Goal: Task Accomplishment & Management: Complete application form

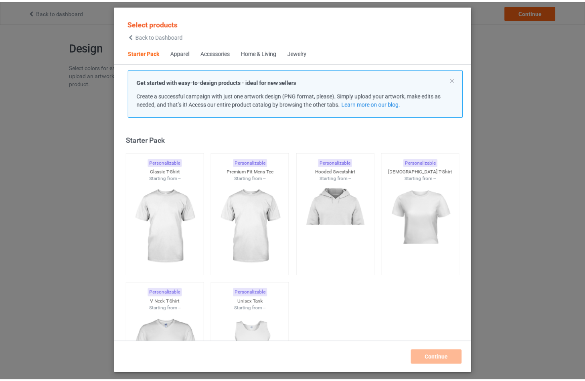
scroll to position [10, 0]
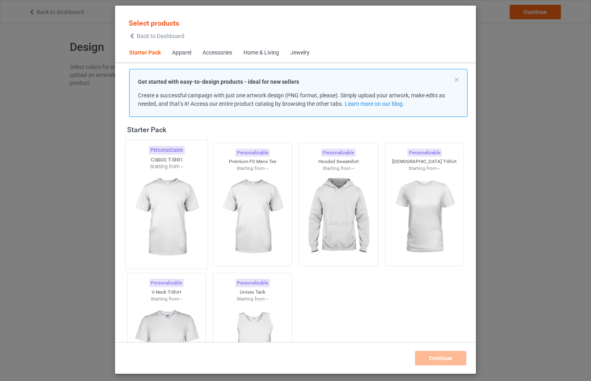
click at [172, 196] on img at bounding box center [166, 217] width 75 height 94
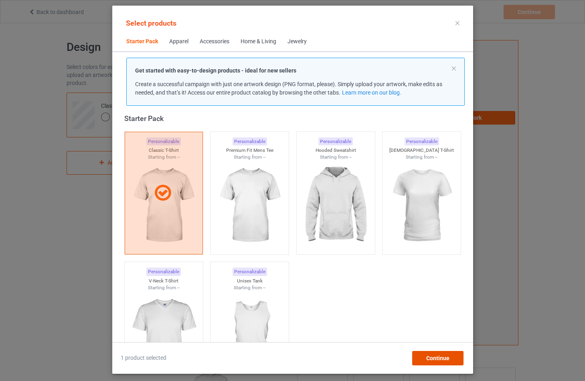
click at [456, 356] on div "Continue" at bounding box center [437, 358] width 51 height 14
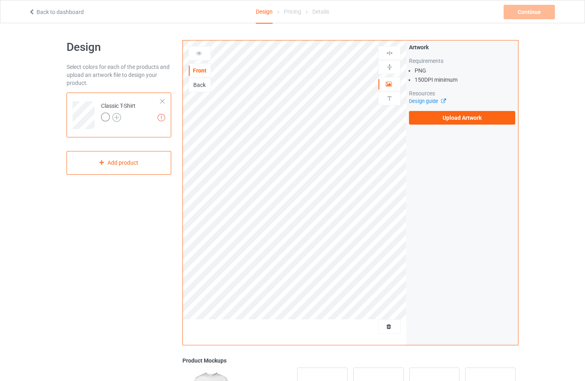
click at [120, 117] on img at bounding box center [116, 117] width 9 height 9
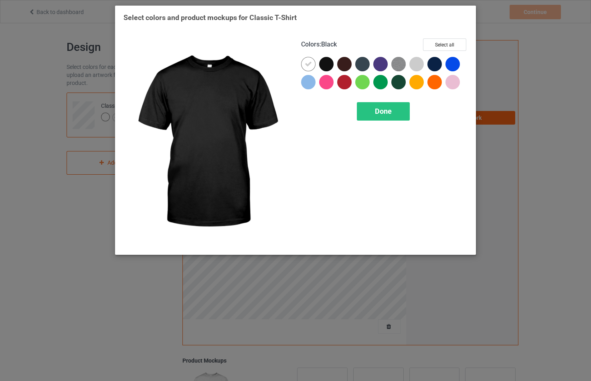
click at [322, 66] on div at bounding box center [326, 64] width 14 height 14
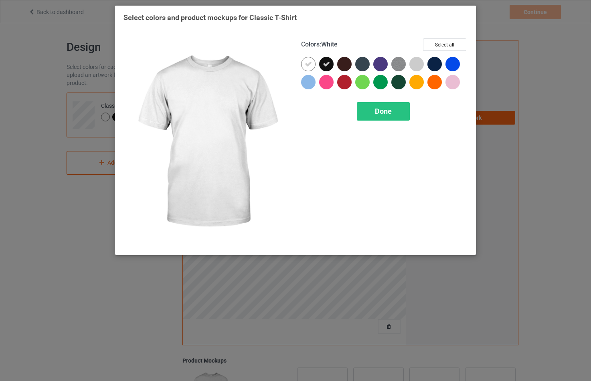
click at [307, 65] on icon at bounding box center [308, 64] width 7 height 7
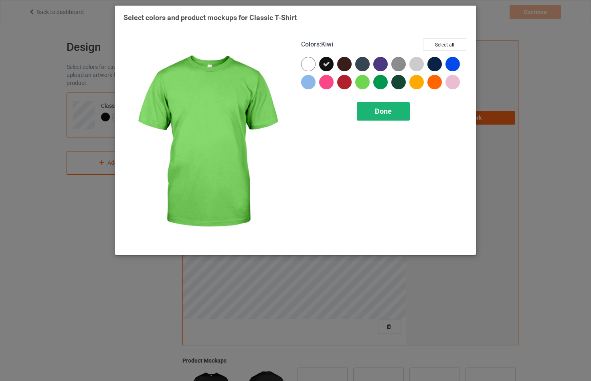
click at [379, 116] on div "Done" at bounding box center [383, 111] width 53 height 18
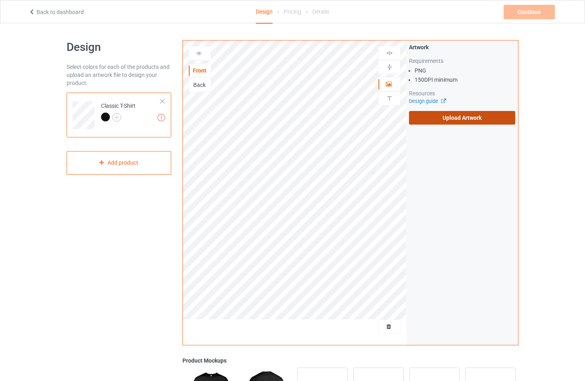
click at [478, 117] on label "Upload Artwork" at bounding box center [462, 118] width 106 height 14
click at [0, 0] on input "Upload Artwork" at bounding box center [0, 0] width 0 height 0
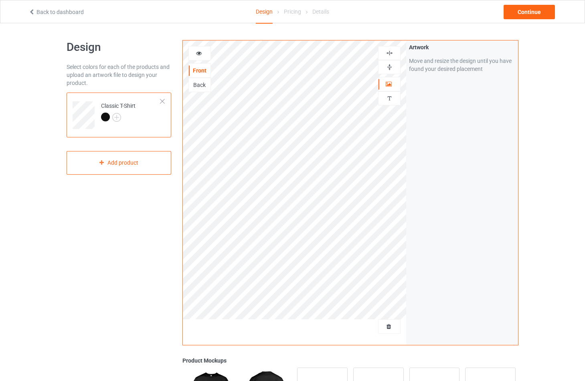
click at [385, 56] on div at bounding box center [389, 53] width 22 height 8
click at [387, 66] on img at bounding box center [390, 67] width 8 height 8
click at [432, 173] on div "Artwork Move and resize the design until you have found your desired placement" at bounding box center [462, 192] width 112 height 305
click at [388, 54] on img at bounding box center [390, 53] width 8 height 8
click at [389, 54] on img at bounding box center [390, 53] width 8 height 8
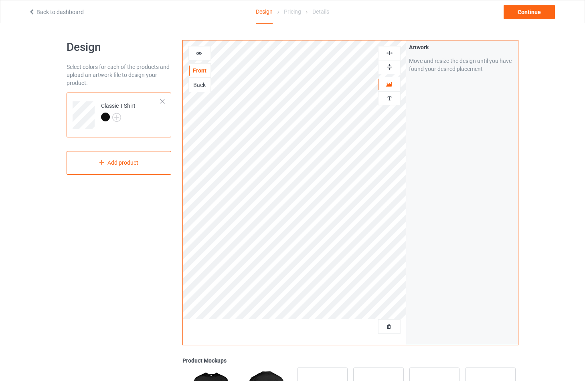
click at [389, 67] on img at bounding box center [390, 67] width 8 height 8
click at [392, 55] on img at bounding box center [390, 53] width 8 height 8
click at [390, 53] on img at bounding box center [390, 53] width 8 height 8
click at [439, 112] on div "Artwork Move and resize the design until you have found your desired placement" at bounding box center [462, 192] width 112 height 305
click at [388, 97] on img at bounding box center [390, 99] width 8 height 8
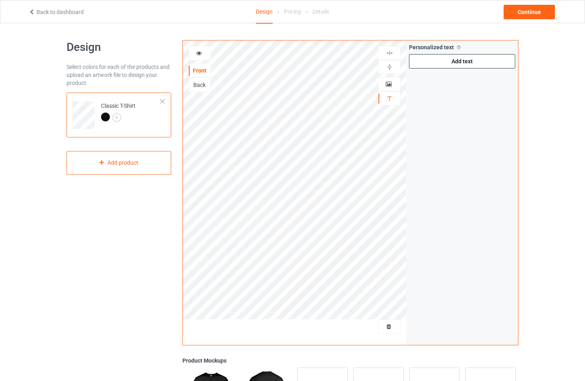
click at [480, 61] on div "Add text" at bounding box center [462, 61] width 106 height 14
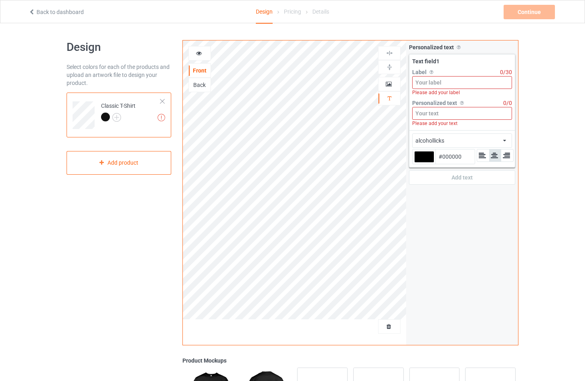
click at [435, 114] on input at bounding box center [462, 113] width 100 height 13
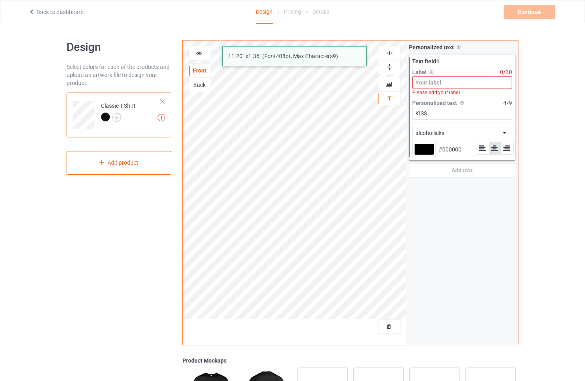
type input "KISS"
click at [429, 152] on div at bounding box center [424, 150] width 20 height 12
click at [429, 155] on input "#000000" at bounding box center [424, 160] width 20 height 11
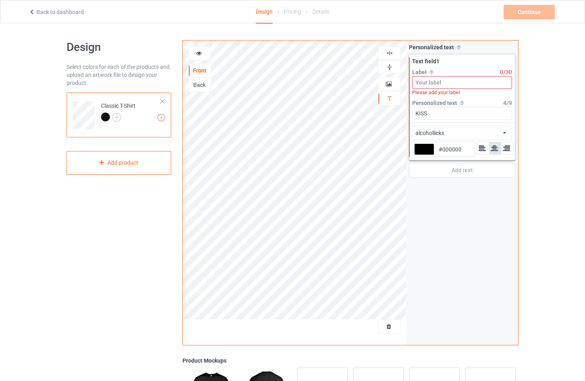
drag, startPoint x: 429, startPoint y: 152, endPoint x: 478, endPoint y: 135, distance: 51.5
click at [429, 152] on div at bounding box center [424, 150] width 20 height 12
click at [429, 155] on input "#000000" at bounding box center [424, 160] width 20 height 11
type input "#7d7d7d"
type input "#7D7D7D"
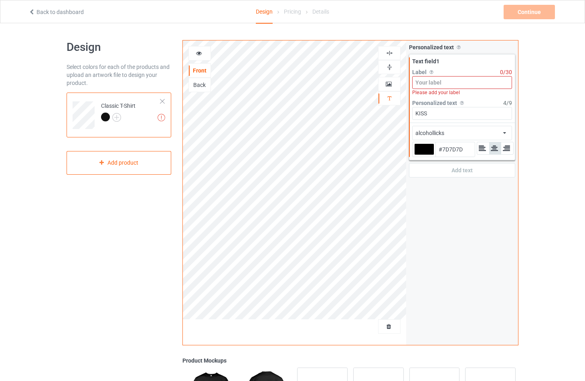
type input "#7f7f7f"
type input "#7F7F7F"
type input "#898989"
type input "#8d8d8d"
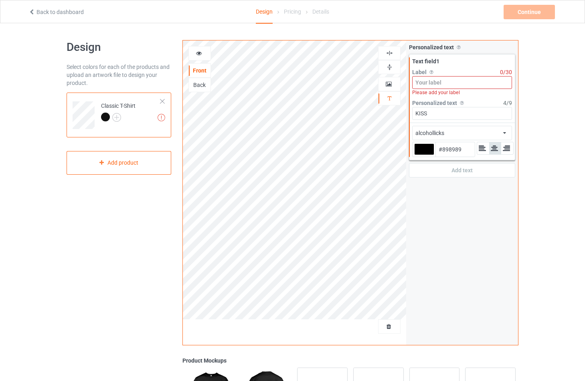
type input "#8D8D8D"
type input "#acacac"
type input "#ACACAC"
type input "#b4b4b4"
type input "#B4B4B4"
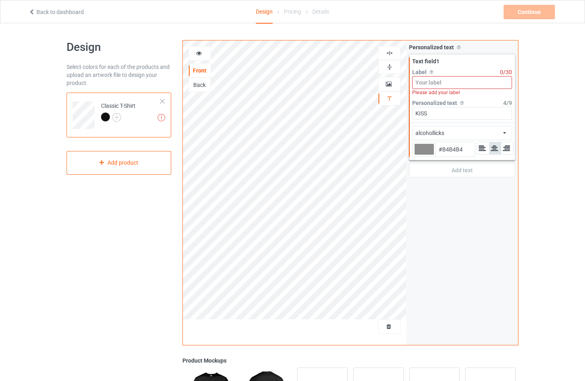
type input "#bbbbbb"
type input "#BBBBBB"
type input "#cdcdcd"
type input "#CDCDCD"
type input "#dcdcdc"
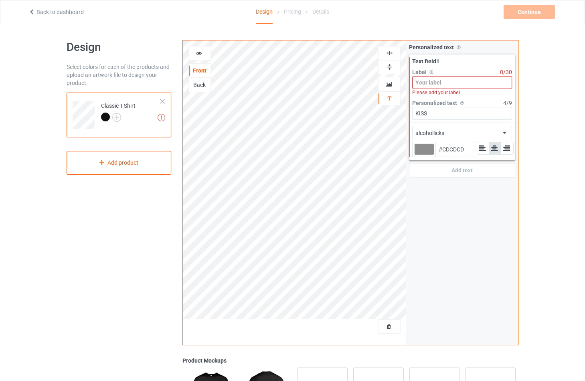
type input "#DCDCDC"
type input "#efefef"
type input "#EFEFEF"
type input "#ffffff"
type input "#FFFFFF"
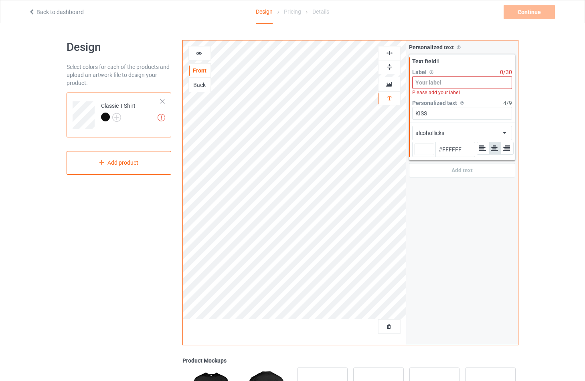
click at [474, 115] on input "KISS" at bounding box center [462, 113] width 100 height 13
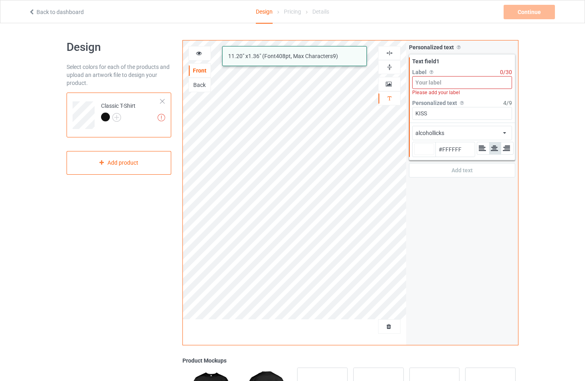
click at [506, 132] on div "alcohollicks african airstream aladdin alcohollicks aldo algerian almontesnow a…" at bounding box center [462, 133] width 100 height 14
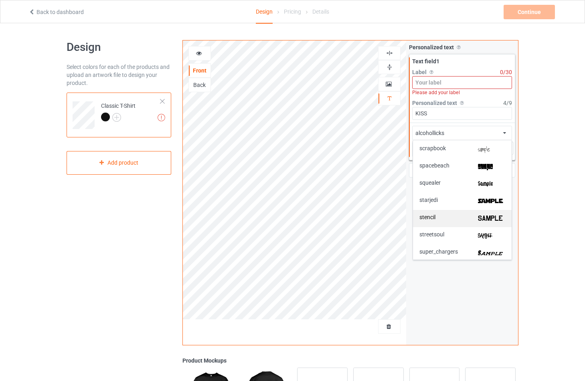
scroll to position [1589, 0]
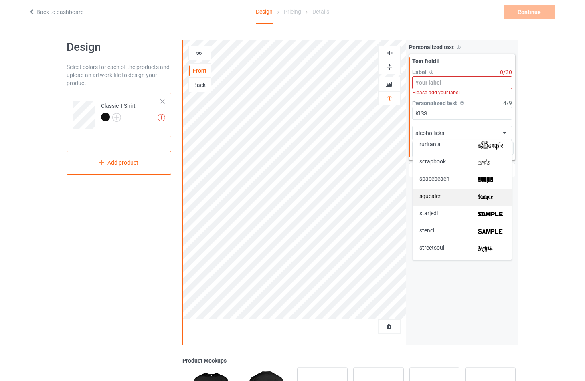
click at [481, 199] on img at bounding box center [491, 197] width 27 height 8
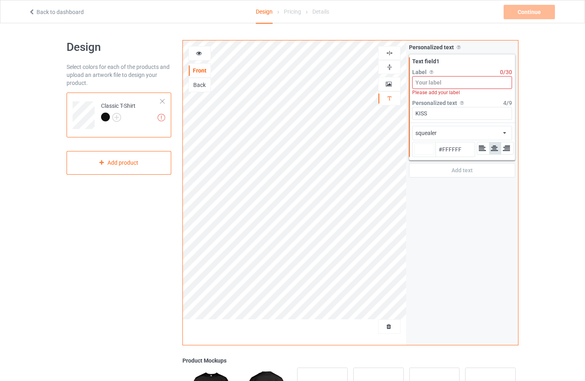
click at [503, 134] on icon at bounding box center [504, 131] width 3 height 5
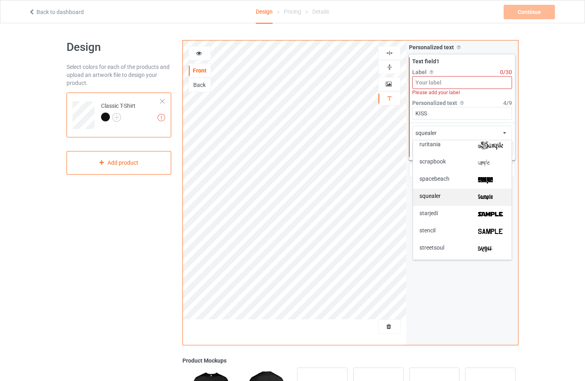
click at [481, 198] on img at bounding box center [491, 197] width 27 height 8
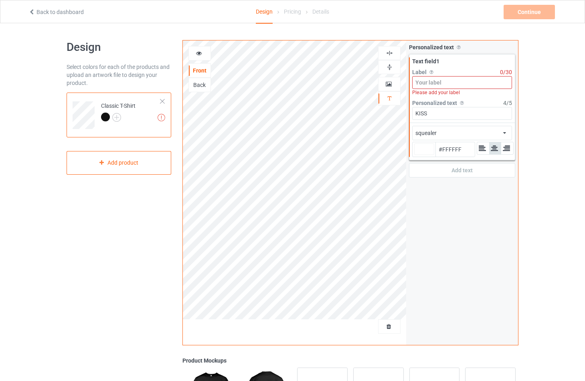
click at [505, 133] on icon at bounding box center [504, 131] width 3 height 5
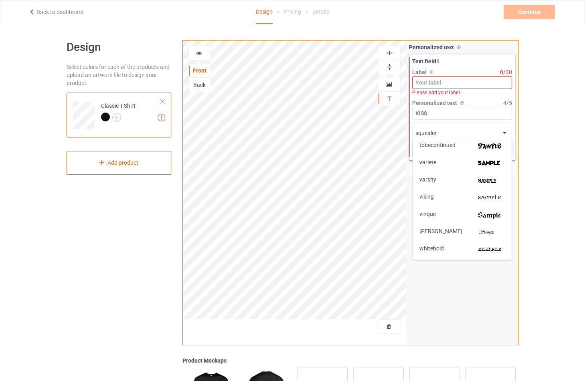
scroll to position [1791, 0]
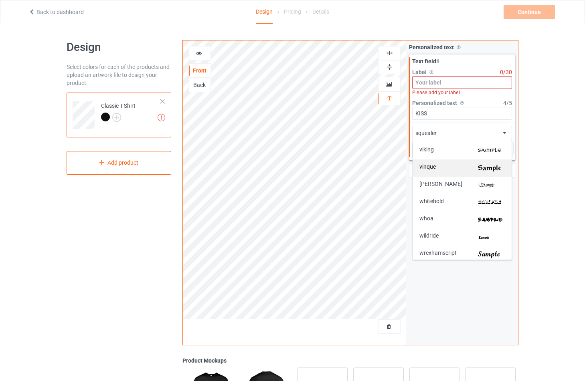
click at [485, 169] on img at bounding box center [491, 168] width 27 height 8
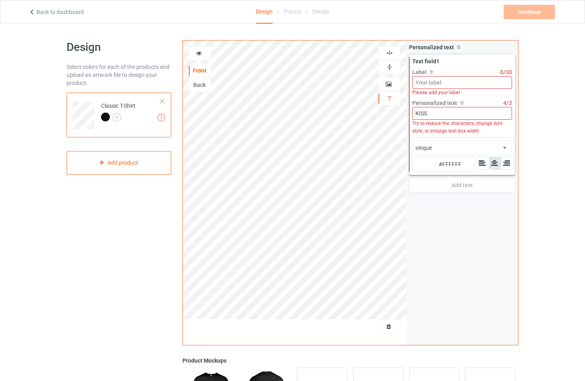
click at [503, 148] on div "vinque african airstream aladdin alcohollicks aldo algerian almontesnow anglica…" at bounding box center [462, 148] width 100 height 14
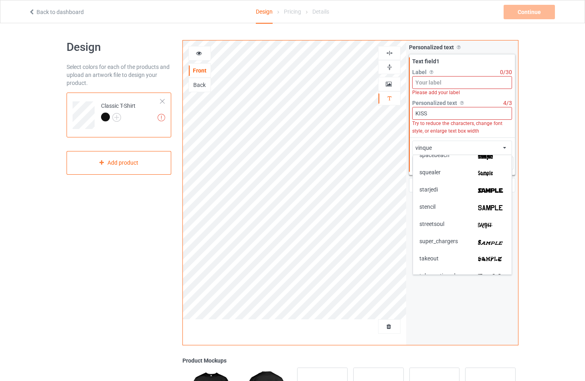
scroll to position [1614, 0]
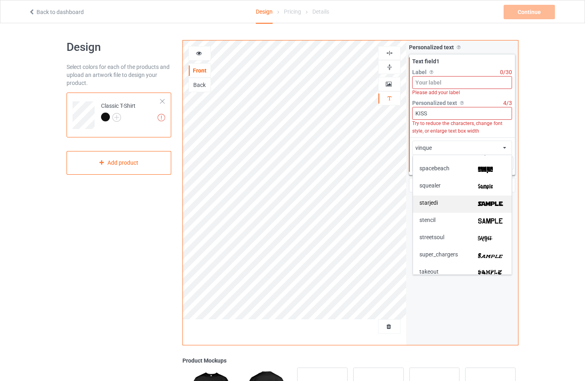
click at [489, 207] on img at bounding box center [491, 204] width 27 height 8
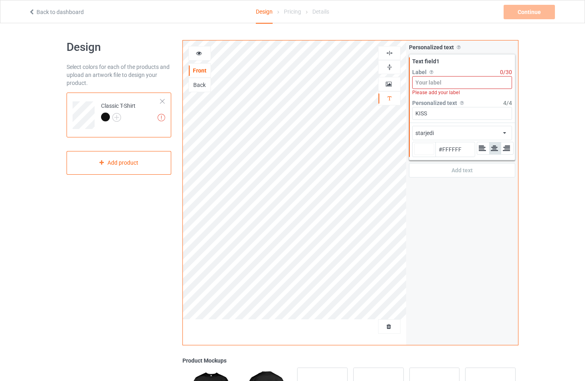
click at [506, 135] on div "starjedi african airstream aladdin alcohollicks aldo algerian almontesnow angli…" at bounding box center [462, 133] width 100 height 14
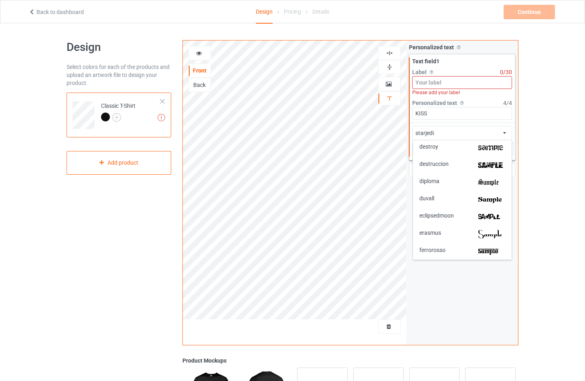
scroll to position [735, 0]
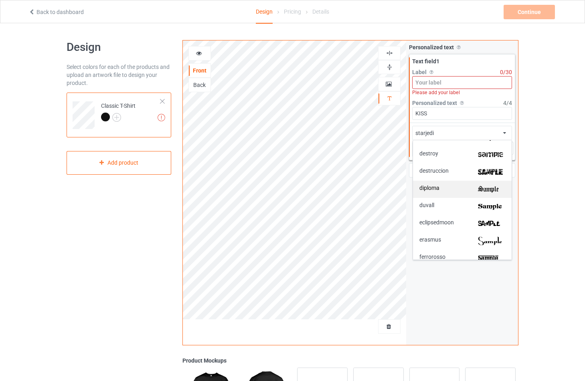
click at [486, 193] on img at bounding box center [491, 189] width 27 height 8
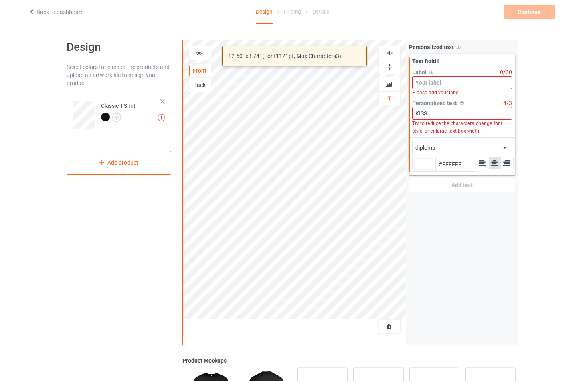
drag, startPoint x: 417, startPoint y: 117, endPoint x: 399, endPoint y: 118, distance: 18.0
click at [412, 118] on input "KISS" at bounding box center [462, 113] width 100 height 13
click at [414, 113] on input "KISS" at bounding box center [462, 113] width 100 height 13
click at [507, 149] on div "diploma african airstream aladdin alcohollicks aldo algerian almontesnow anglic…" at bounding box center [462, 148] width 100 height 14
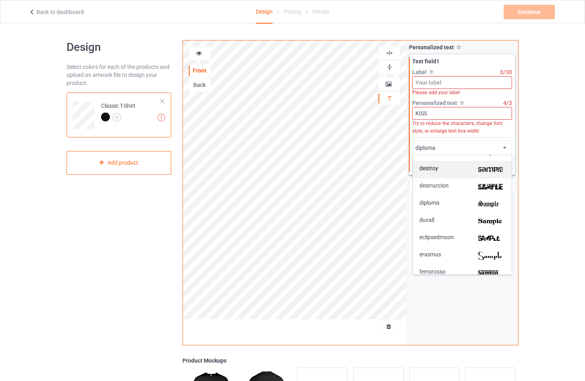
click at [465, 169] on div "destroy" at bounding box center [462, 170] width 86 height 8
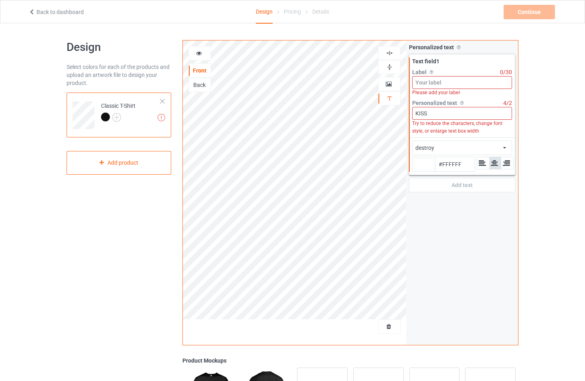
click at [417, 116] on input "KISS" at bounding box center [462, 113] width 100 height 13
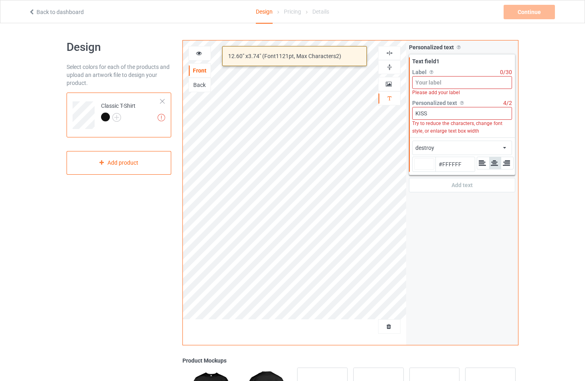
click at [416, 117] on input "KISS" at bounding box center [462, 113] width 100 height 13
type input "#ffffff"
type input "ISS"
type input "#ffffff"
type input "SS"
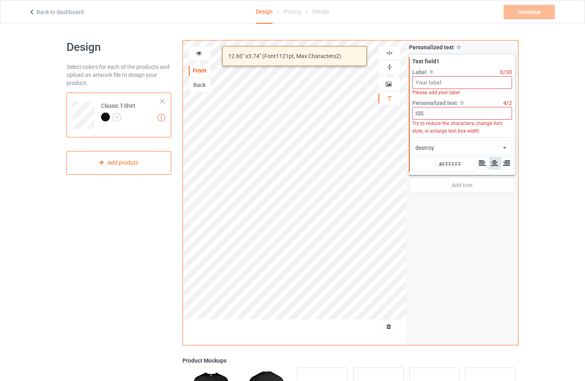
type input "#ffffff"
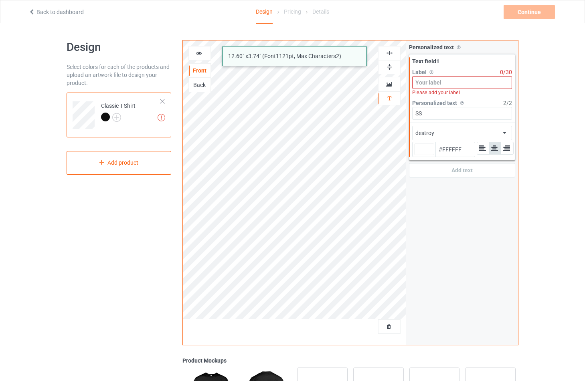
type input "S"
type input "#ffffff"
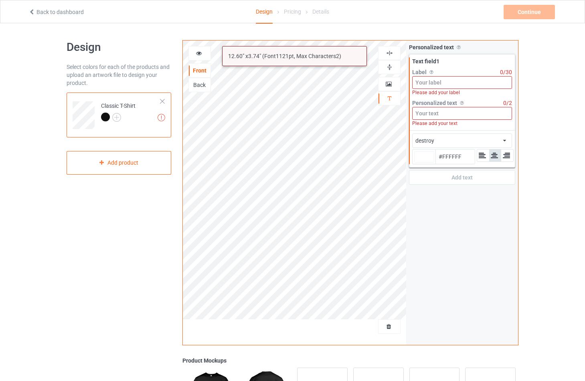
type input "k"
type input "#ffffff"
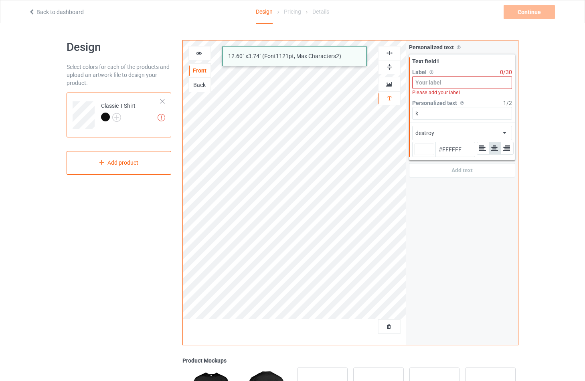
type input "ki"
type input "#ffffff"
type input "kis"
type input "#ffffff"
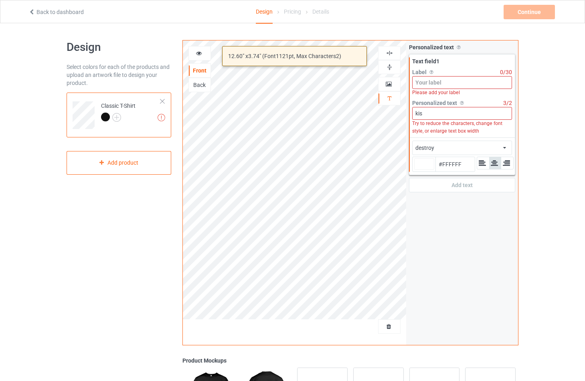
type input "kiss"
drag, startPoint x: 427, startPoint y: 115, endPoint x: 381, endPoint y: 114, distance: 46.1
click at [412, 114] on input "kiss" at bounding box center [462, 113] width 100 height 13
type input "#ffffff"
type input "K"
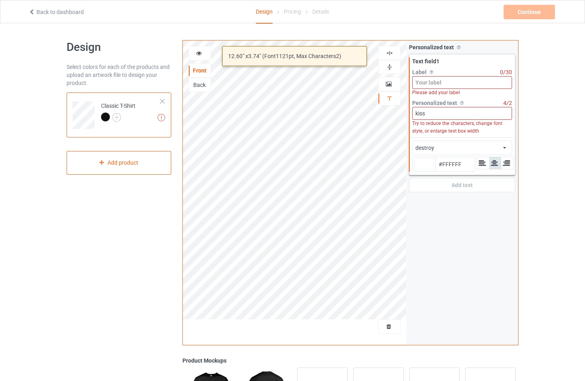
type input "#ffffff"
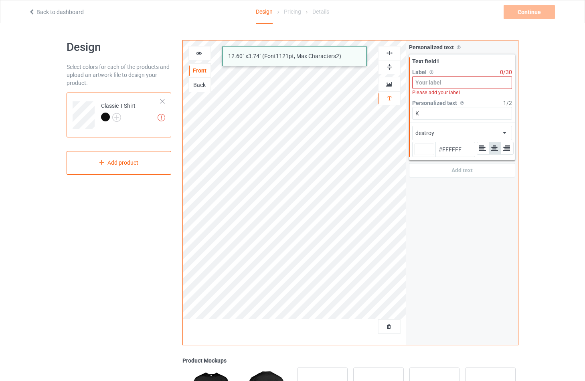
type input "KI"
type input "#ffffff"
type input "KIS"
type input "#ffffff"
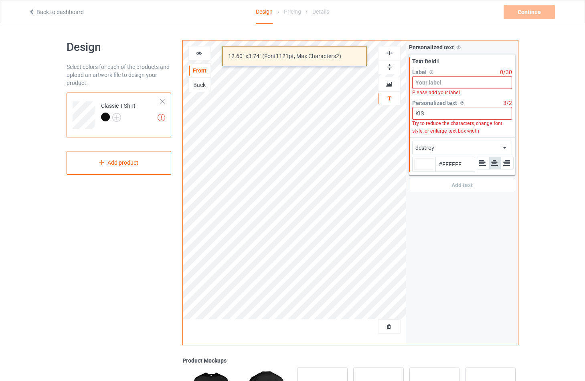
type input "KISS"
click at [504, 148] on icon at bounding box center [504, 146] width 3 height 5
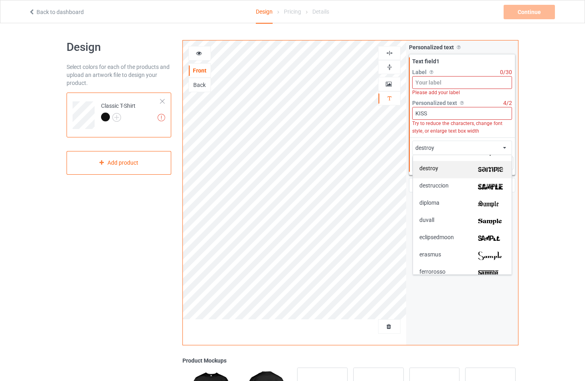
click at [494, 170] on img at bounding box center [491, 170] width 27 height 8
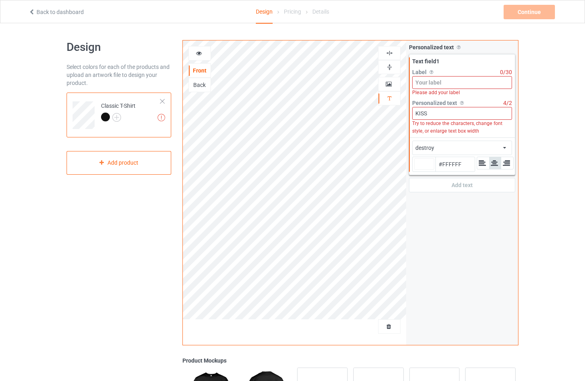
click at [504, 149] on icon at bounding box center [504, 146] width 3 height 5
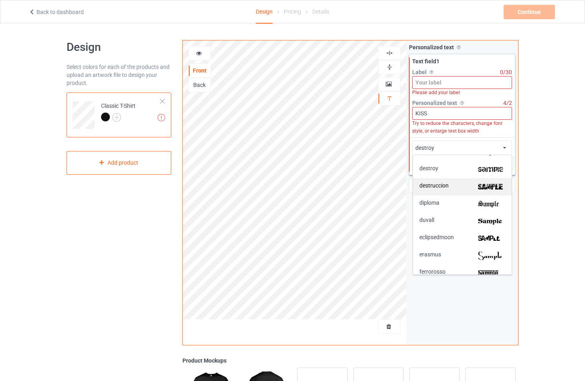
click at [462, 186] on div "destruccion" at bounding box center [462, 187] width 86 height 8
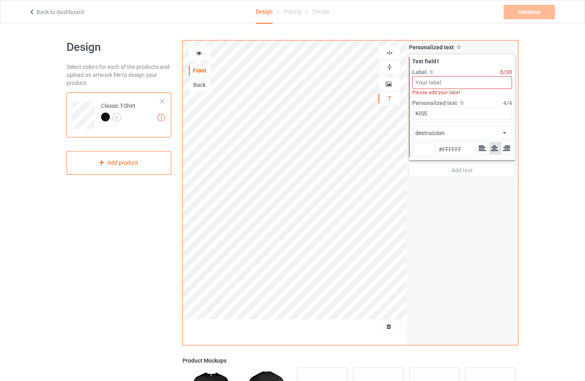
click at [434, 151] on div at bounding box center [424, 150] width 20 height 12
click at [434, 155] on input "#ffffff" at bounding box center [424, 160] width 20 height 11
type input "#ff5036"
type input "#FF5036"
type input "#ff4c34"
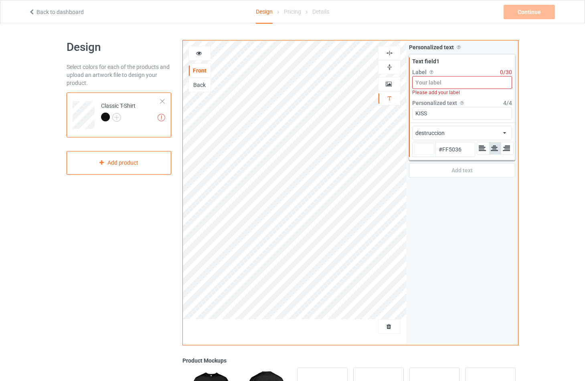
type input "#FF4C34"
click at [498, 151] on icon at bounding box center [494, 148] width 8 height 7
type input "#ff4c34"
click at [439, 212] on div "Personalized text Allow customers to personalize text with your choice of fonts…" at bounding box center [462, 192] width 112 height 305
type input "#ff4c34"
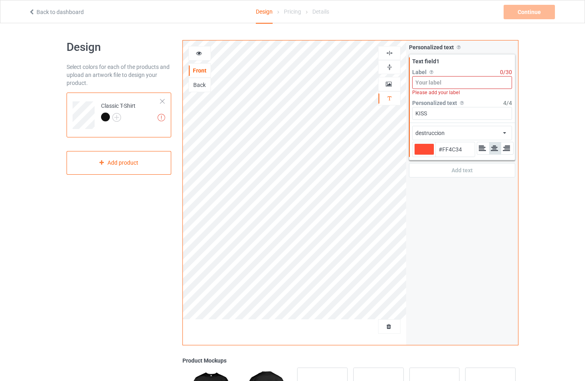
type input "#ff4c34"
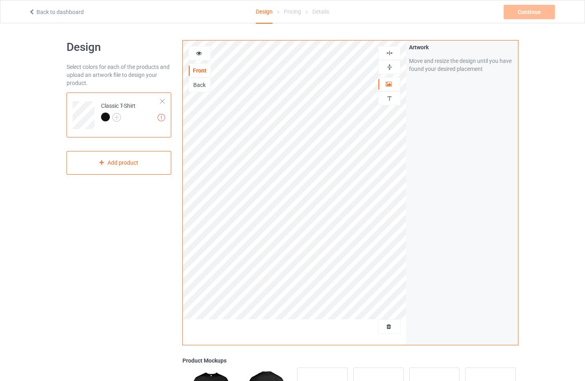
click at [420, 200] on div "Artwork Move and resize the design until you have found your desired placement" at bounding box center [462, 192] width 112 height 305
click at [421, 152] on div "Artwork Move and resize the design until you have found your desired placement" at bounding box center [462, 192] width 112 height 305
click at [530, 15] on div "Continue Invalid text(s) on front side" at bounding box center [529, 12] width 53 height 14
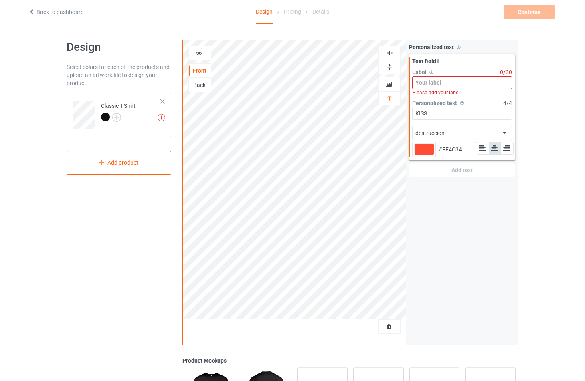
click at [471, 85] on input at bounding box center [462, 82] width 100 height 13
type input "#ff4c34"
type input "o"
type input "#ff4c34"
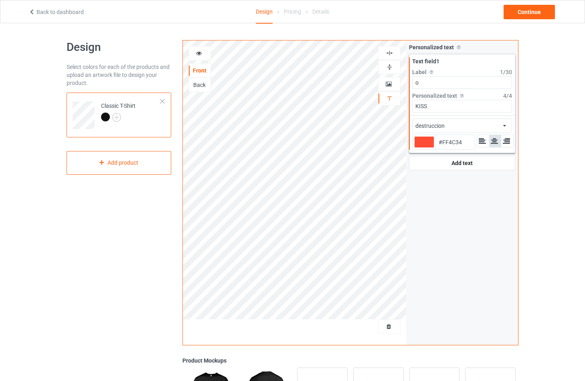
type input "#ff4c34"
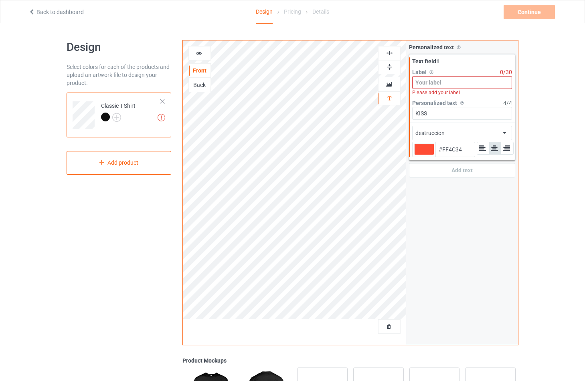
type input "2"
type input "#ff4c34"
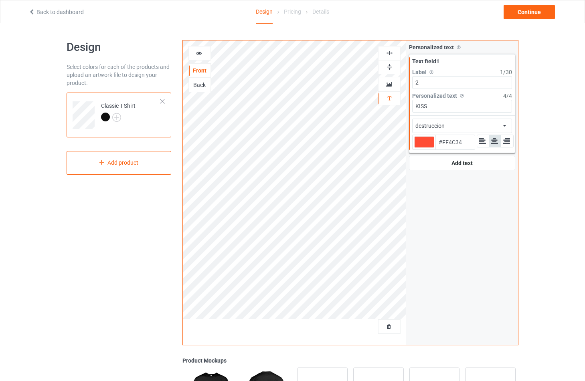
type input "20"
type input "#ff4c34"
type input "202"
type input "#ff4c34"
type input "2025"
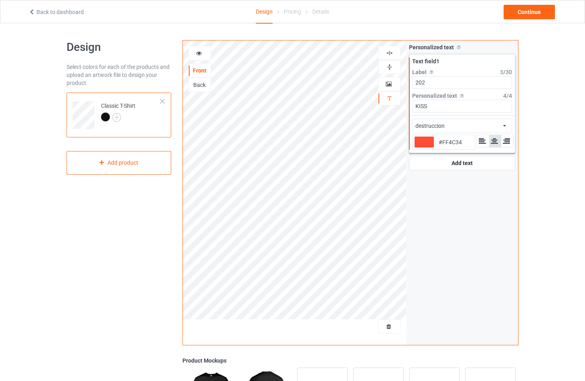
type input "#ff4c34"
type input "2025"
type input "#ff4c34"
click at [533, 13] on div "Continue" at bounding box center [528, 12] width 51 height 14
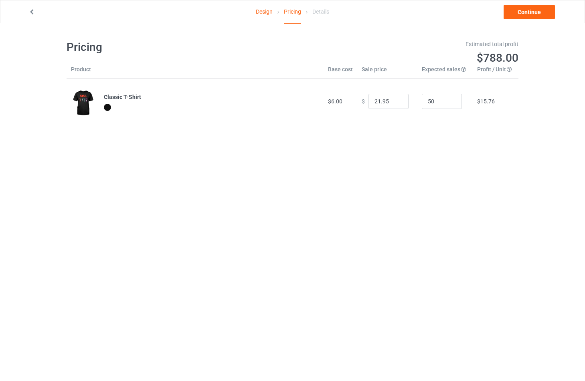
click at [395, 104] on input "21.95" at bounding box center [388, 101] width 40 height 15
click at [395, 104] on input "20.95" at bounding box center [388, 101] width 40 height 15
click at [395, 104] on input "19.95" at bounding box center [388, 101] width 40 height 15
click at [395, 104] on input "18.95" at bounding box center [388, 101] width 40 height 15
click at [395, 104] on input "17.95" at bounding box center [388, 101] width 40 height 15
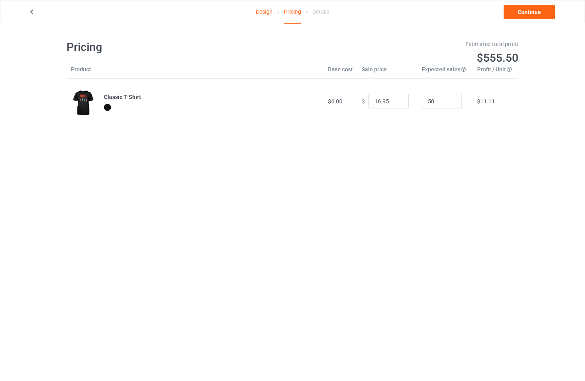
type input "16.95"
click at [395, 104] on input "16.95" at bounding box center [388, 101] width 40 height 15
click at [447, 104] on input "49" at bounding box center [442, 101] width 40 height 15
click at [447, 104] on input "48" at bounding box center [442, 101] width 40 height 15
click at [447, 104] on input "47" at bounding box center [442, 101] width 40 height 15
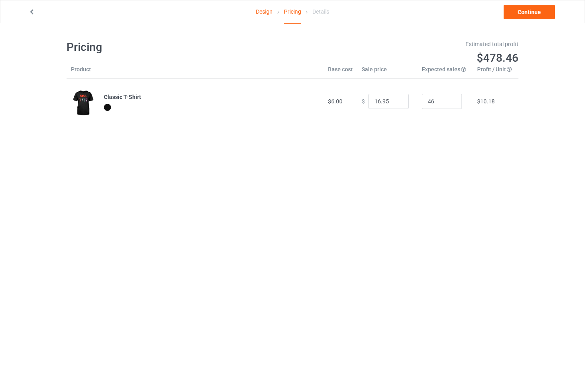
click at [447, 104] on input "46" at bounding box center [442, 101] width 40 height 15
click at [447, 104] on input "45" at bounding box center [442, 101] width 40 height 15
drag, startPoint x: 429, startPoint y: 103, endPoint x: 420, endPoint y: 102, distance: 8.4
click at [422, 102] on input "45" at bounding box center [442, 101] width 40 height 15
type input "10"
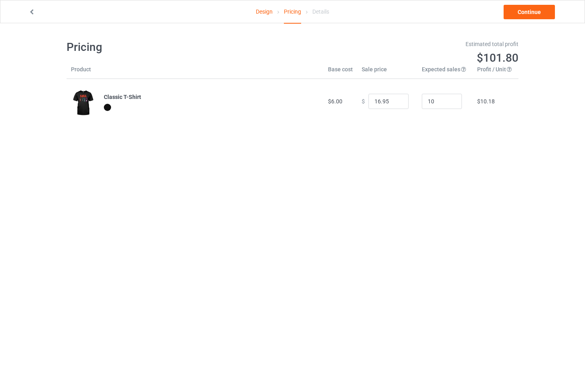
click at [453, 140] on div "Pricing Estimated total profit $101.80 Product Base cost Sale price Expected sa…" at bounding box center [293, 81] width 452 height 117
drag, startPoint x: 387, startPoint y: 103, endPoint x: 360, endPoint y: 100, distance: 27.4
click at [368, 100] on input "16.95" at bounding box center [388, 101] width 40 height 15
type input "15.00"
click at [531, 11] on link "Continue" at bounding box center [528, 12] width 51 height 14
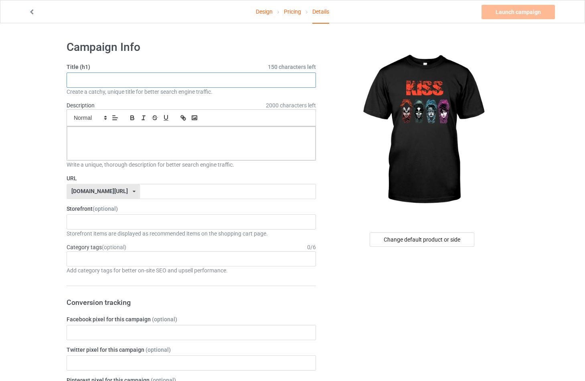
click at [103, 82] on input "text" at bounding box center [191, 80] width 249 height 15
type input "Kiss Kaskets Halloween Art"
click at [140, 191] on input "text" at bounding box center [228, 191] width 176 height 15
click at [151, 144] on div at bounding box center [191, 144] width 249 height 34
click at [140, 192] on input "text" at bounding box center [228, 191] width 176 height 15
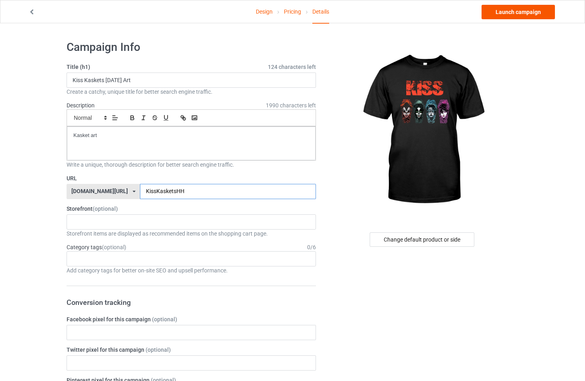
type input "KissKasketsHH"
click at [522, 13] on link "Launch campaign" at bounding box center [517, 12] width 73 height 14
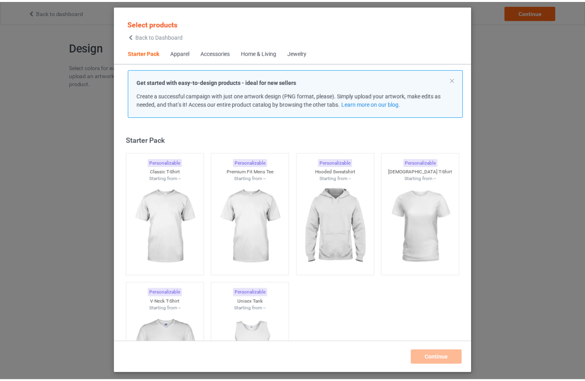
scroll to position [10, 0]
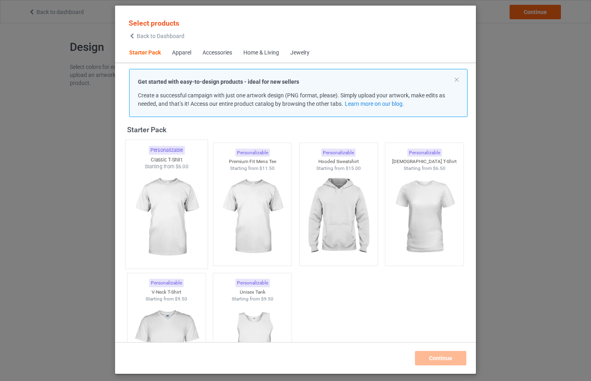
click at [163, 218] on img at bounding box center [166, 217] width 75 height 94
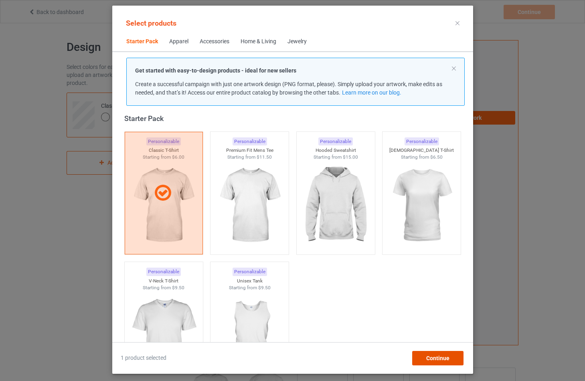
click at [445, 360] on span "Continue" at bounding box center [437, 358] width 23 height 6
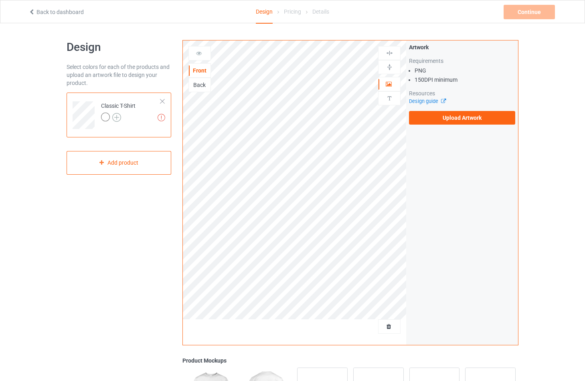
click at [115, 117] on img at bounding box center [116, 117] width 9 height 9
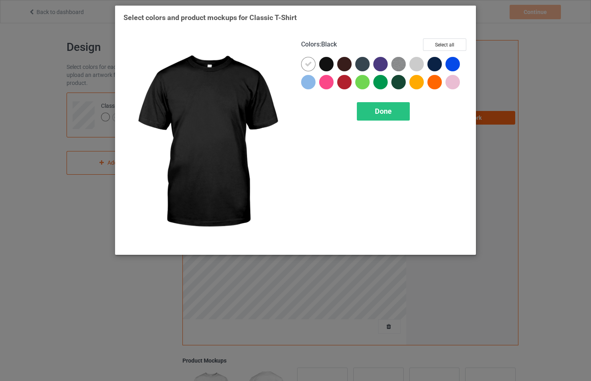
click at [329, 66] on div at bounding box center [326, 64] width 14 height 14
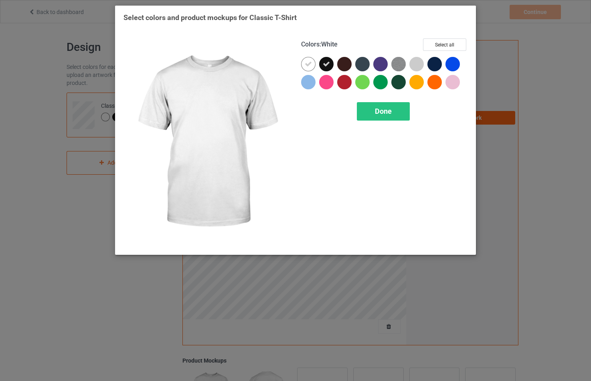
click at [308, 64] on icon at bounding box center [308, 64] width 7 height 7
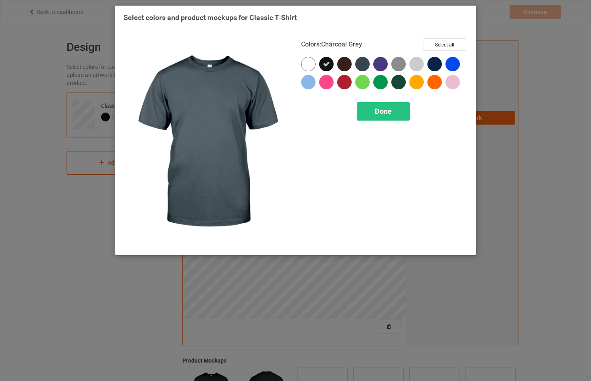
click at [360, 64] on div at bounding box center [362, 64] width 14 height 14
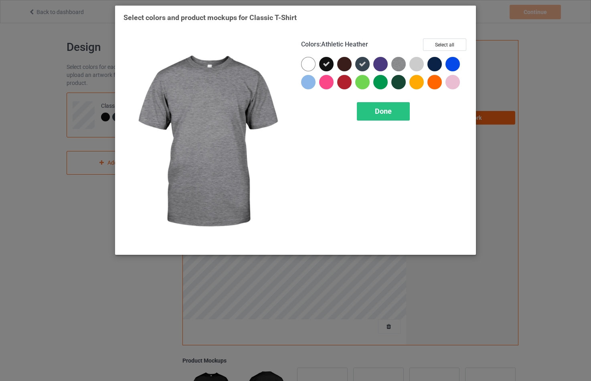
click at [400, 65] on img at bounding box center [398, 64] width 14 height 14
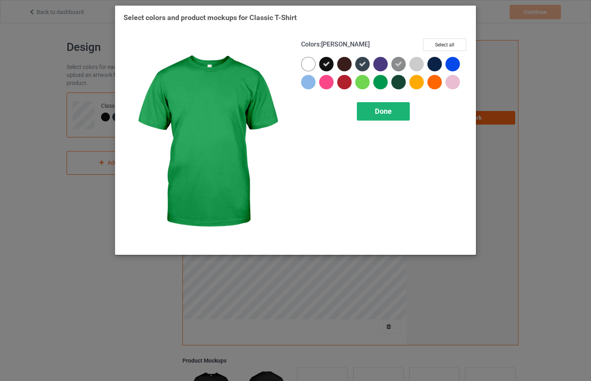
click at [388, 112] on span "Done" at bounding box center [383, 111] width 17 height 8
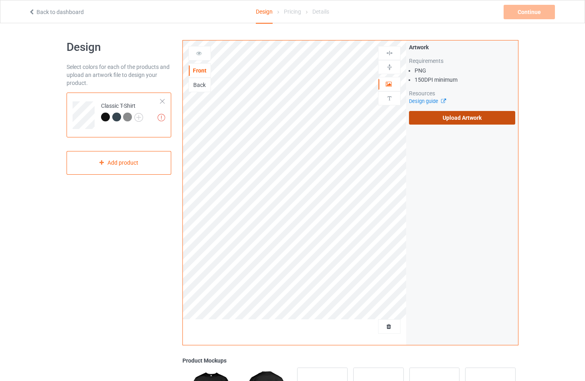
click at [452, 119] on label "Upload Artwork" at bounding box center [462, 118] width 106 height 14
click at [0, 0] on input "Upload Artwork" at bounding box center [0, 0] width 0 height 0
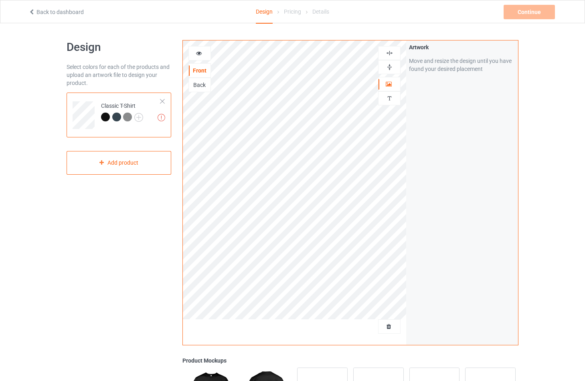
click at [389, 69] on img at bounding box center [390, 67] width 8 height 8
click at [388, 58] on div at bounding box center [389, 53] width 22 height 14
click at [200, 86] on div "Back" at bounding box center [200, 85] width 22 height 8
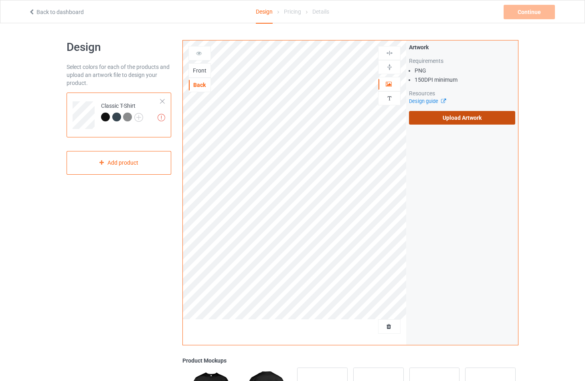
click at [449, 119] on label "Upload Artwork" at bounding box center [462, 118] width 106 height 14
click at [0, 0] on input "Upload Artwork" at bounding box center [0, 0] width 0 height 0
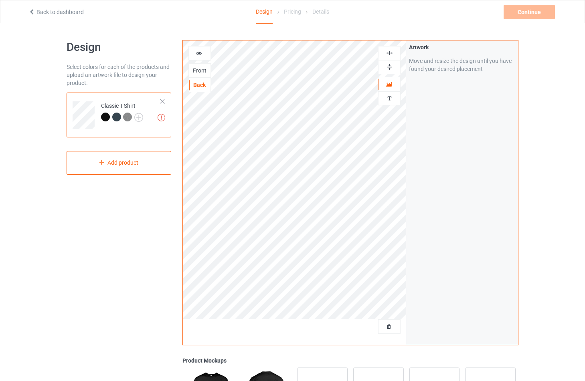
click at [461, 131] on div "Artwork Move and resize the design until you have found your desired placement" at bounding box center [462, 192] width 112 height 305
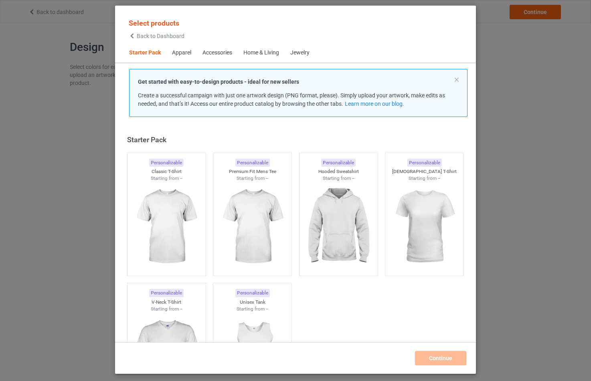
scroll to position [10, 0]
